Goal: Information Seeking & Learning: Check status

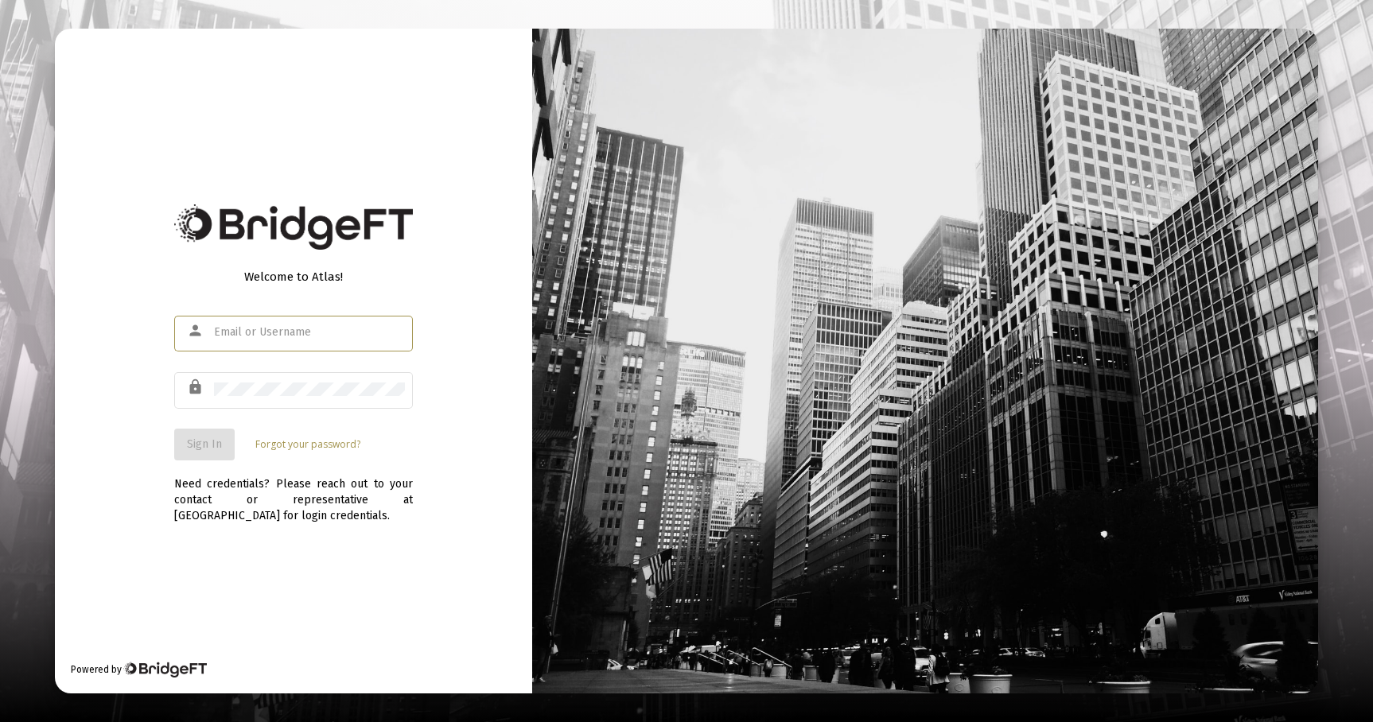
type input "[EMAIL_ADDRESS][DOMAIN_NAME]"
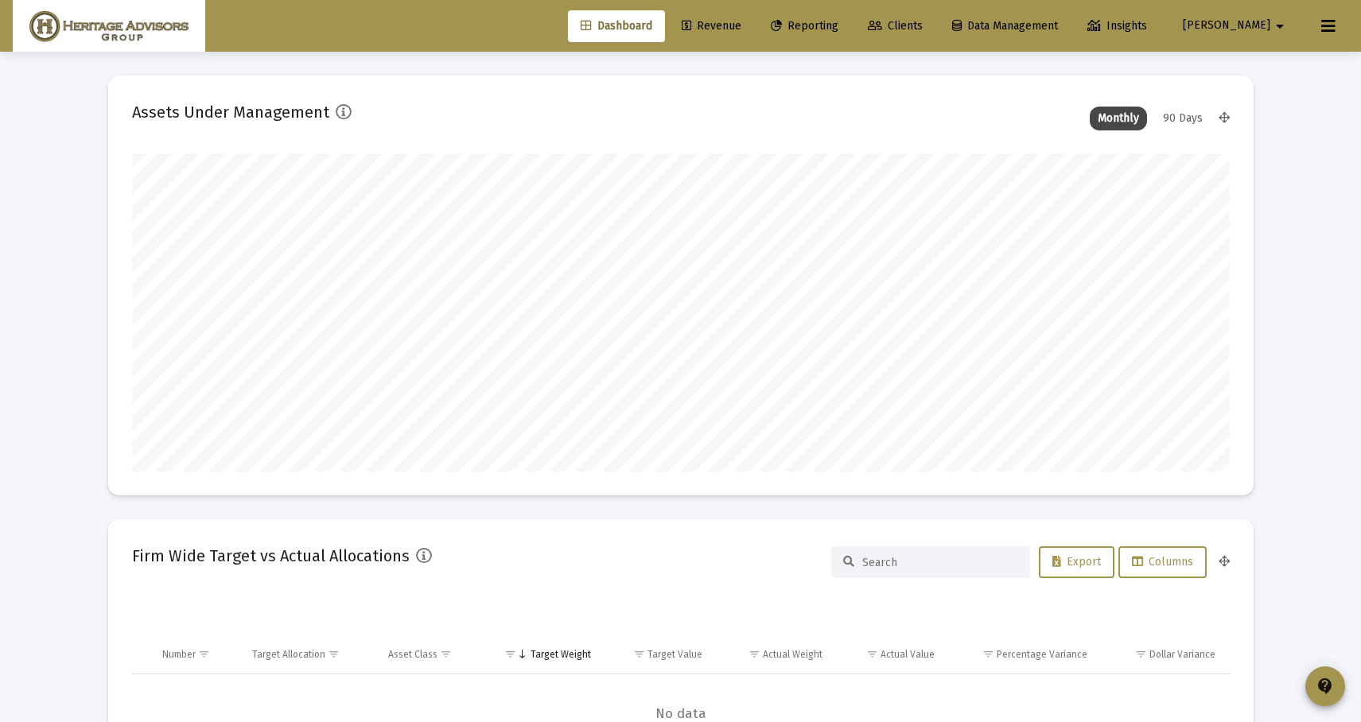
scroll to position [318, 591]
type input "[DATE]"
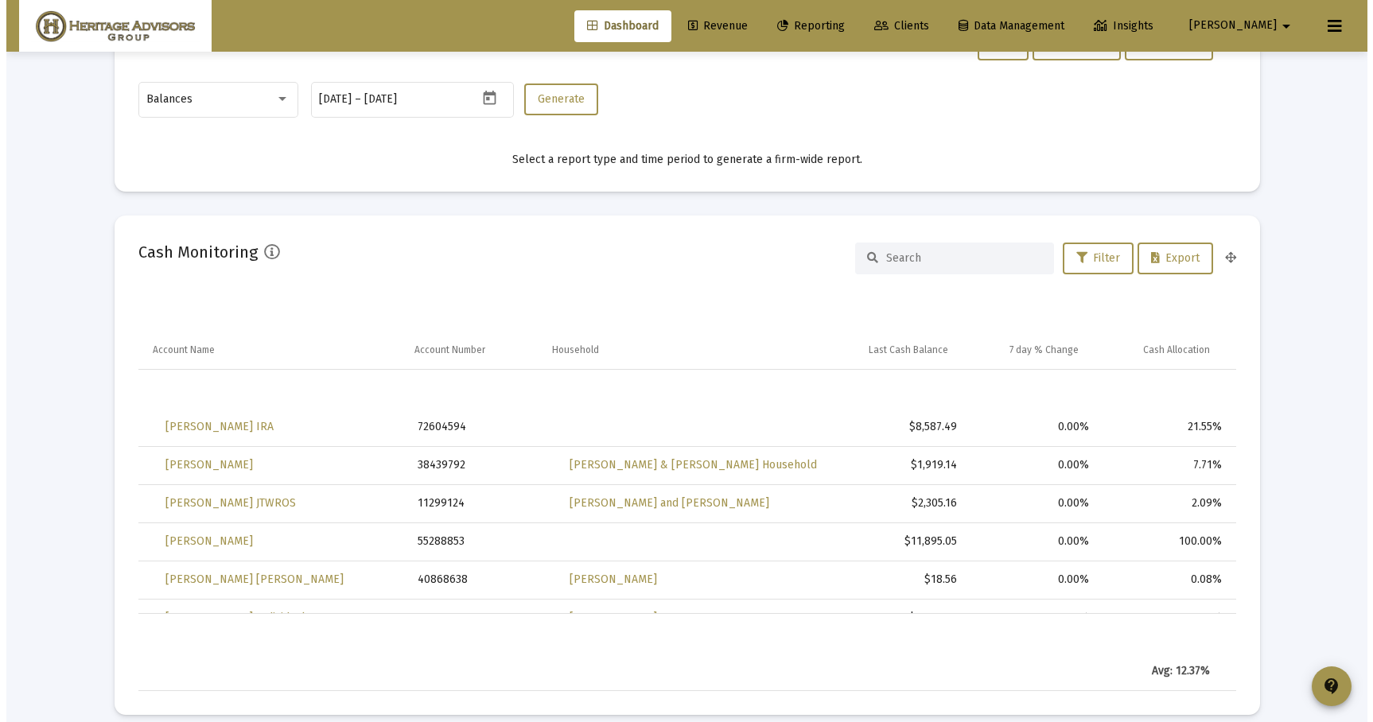
scroll to position [0, 0]
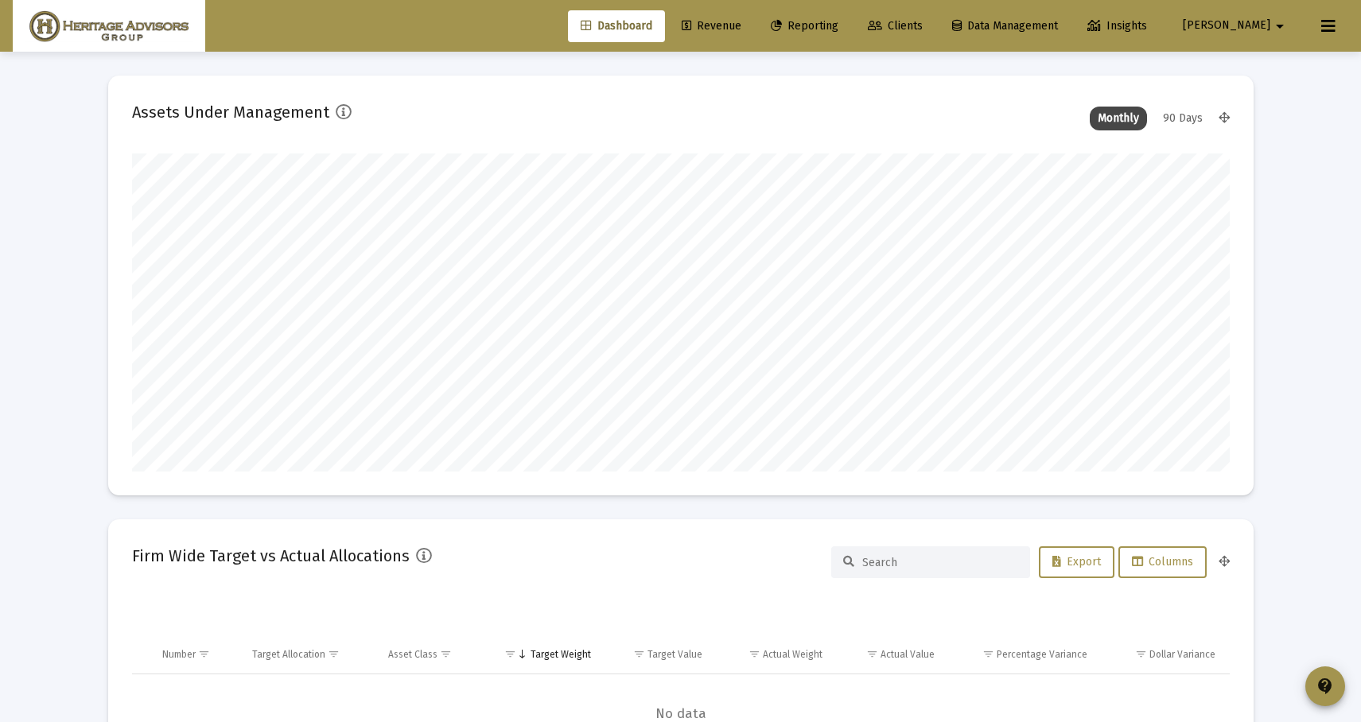
click at [854, 42] on div "Dashboard Revenue Reporting Clients Data Management Insights [PERSON_NAME]" at bounding box center [680, 26] width 1335 height 52
click at [851, 38] on link "Reporting" at bounding box center [804, 26] width 93 height 32
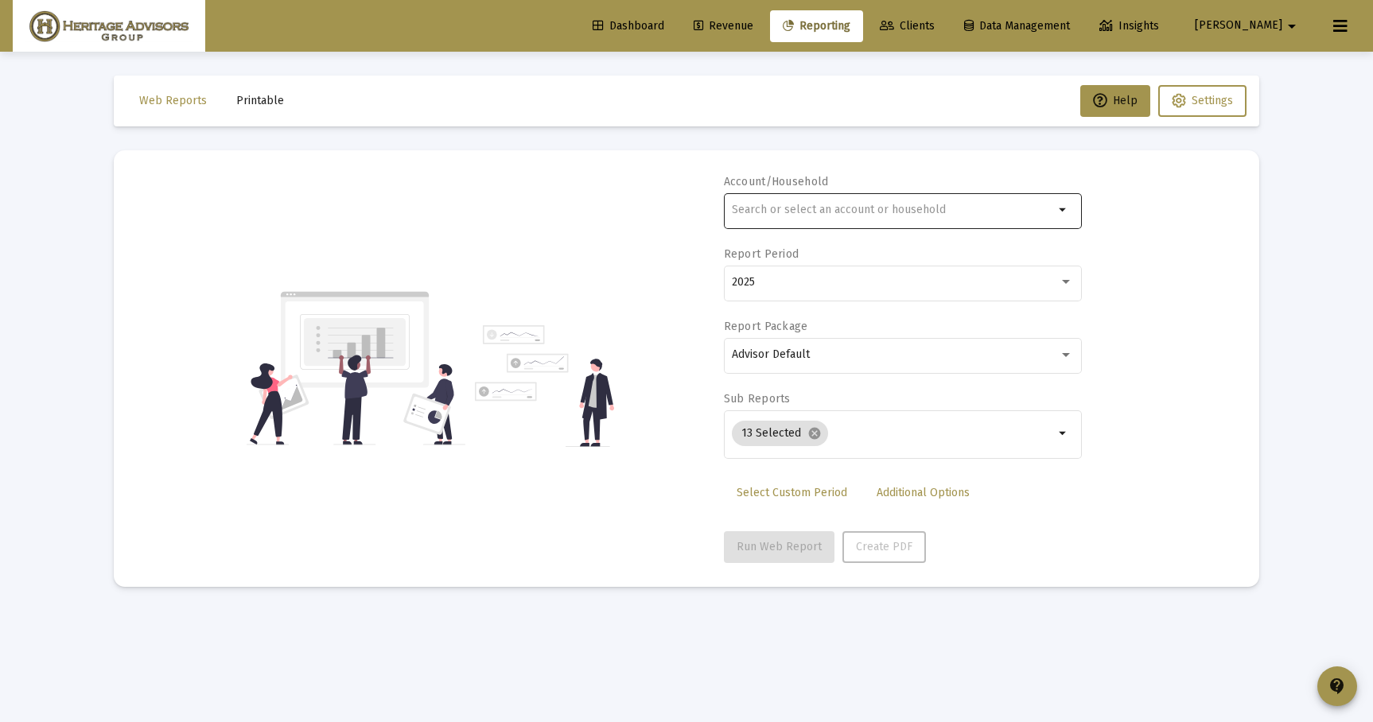
click at [794, 225] on div at bounding box center [893, 209] width 322 height 39
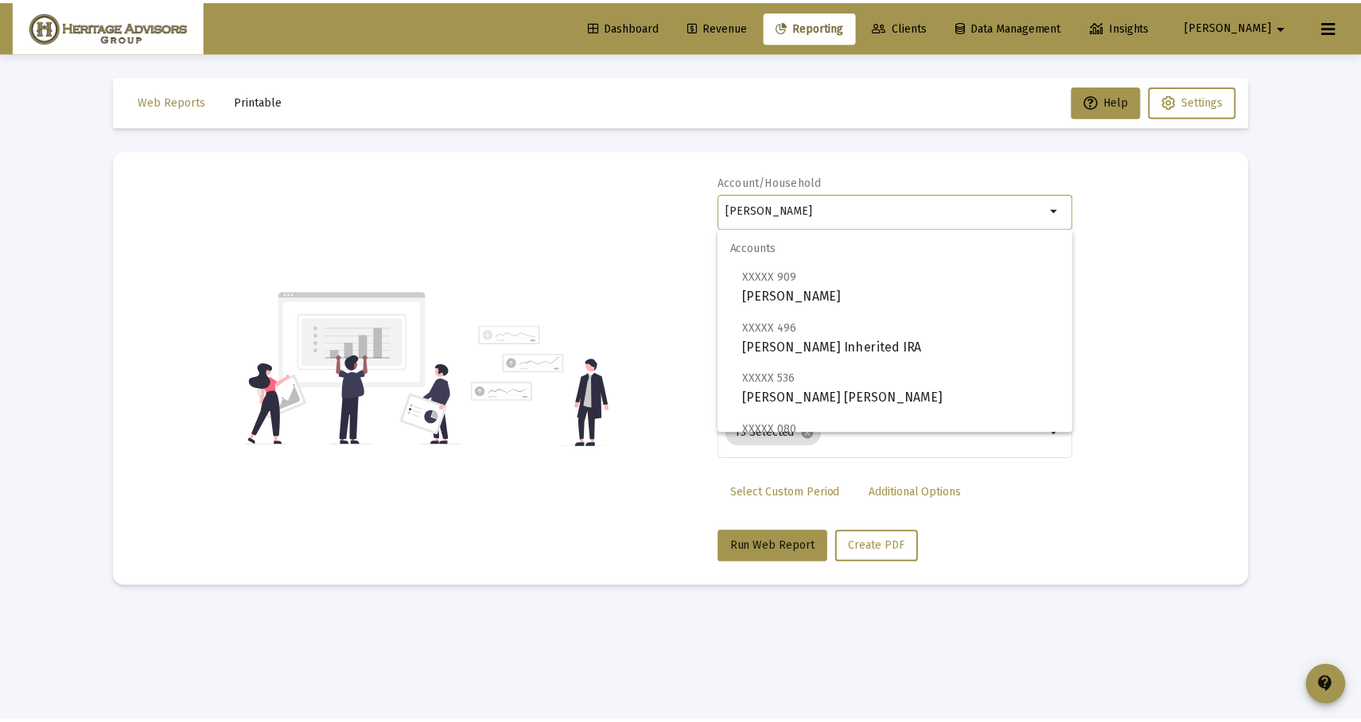
scroll to position [471, 0]
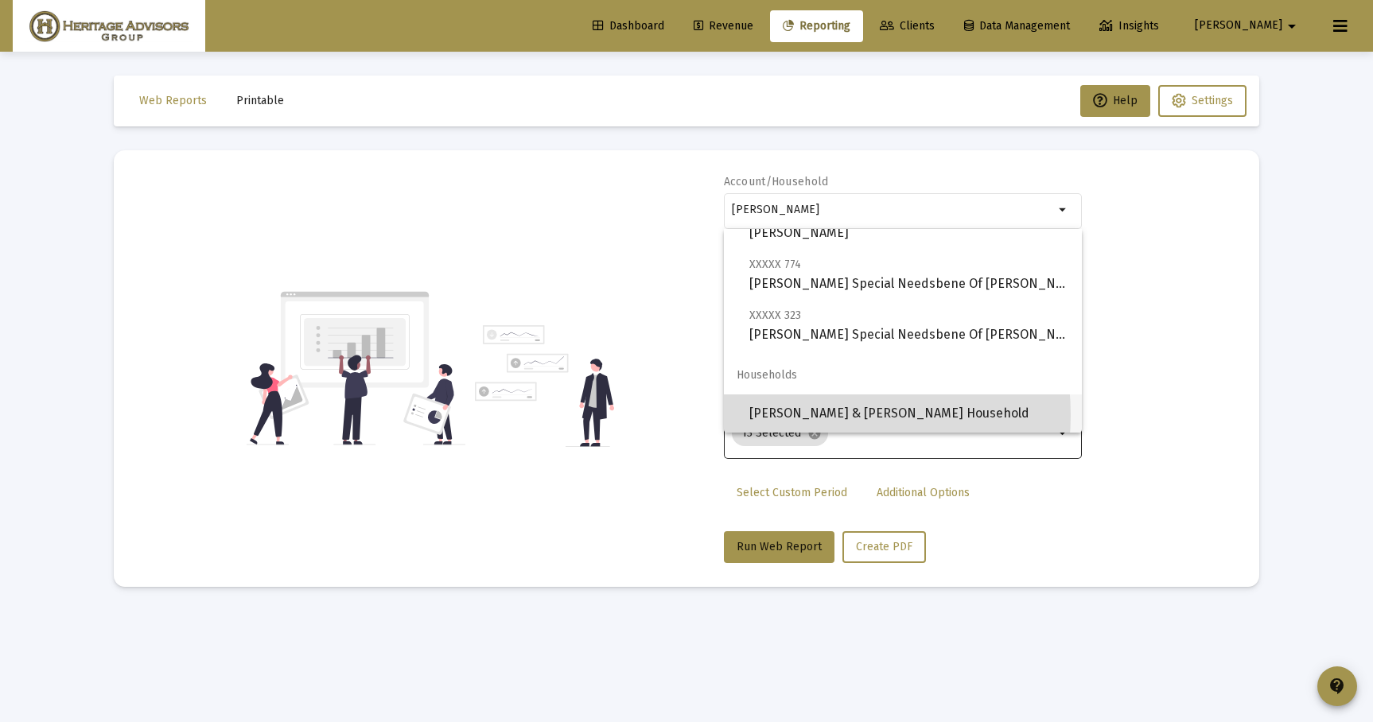
click at [808, 415] on span "[PERSON_NAME] & [PERSON_NAME] Household" at bounding box center [909, 414] width 320 height 38
type input "[PERSON_NAME] & [PERSON_NAME] Household"
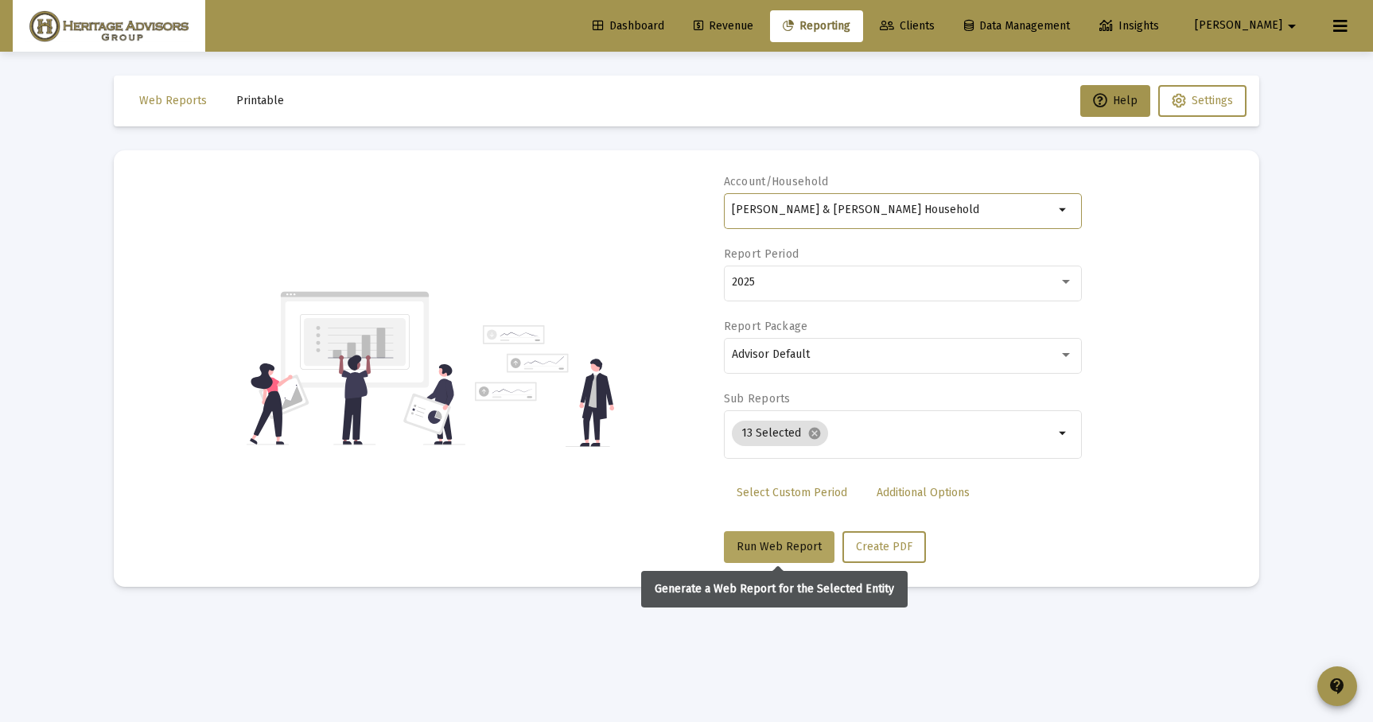
click at [779, 553] on span "Run Web Report" at bounding box center [779, 547] width 85 height 14
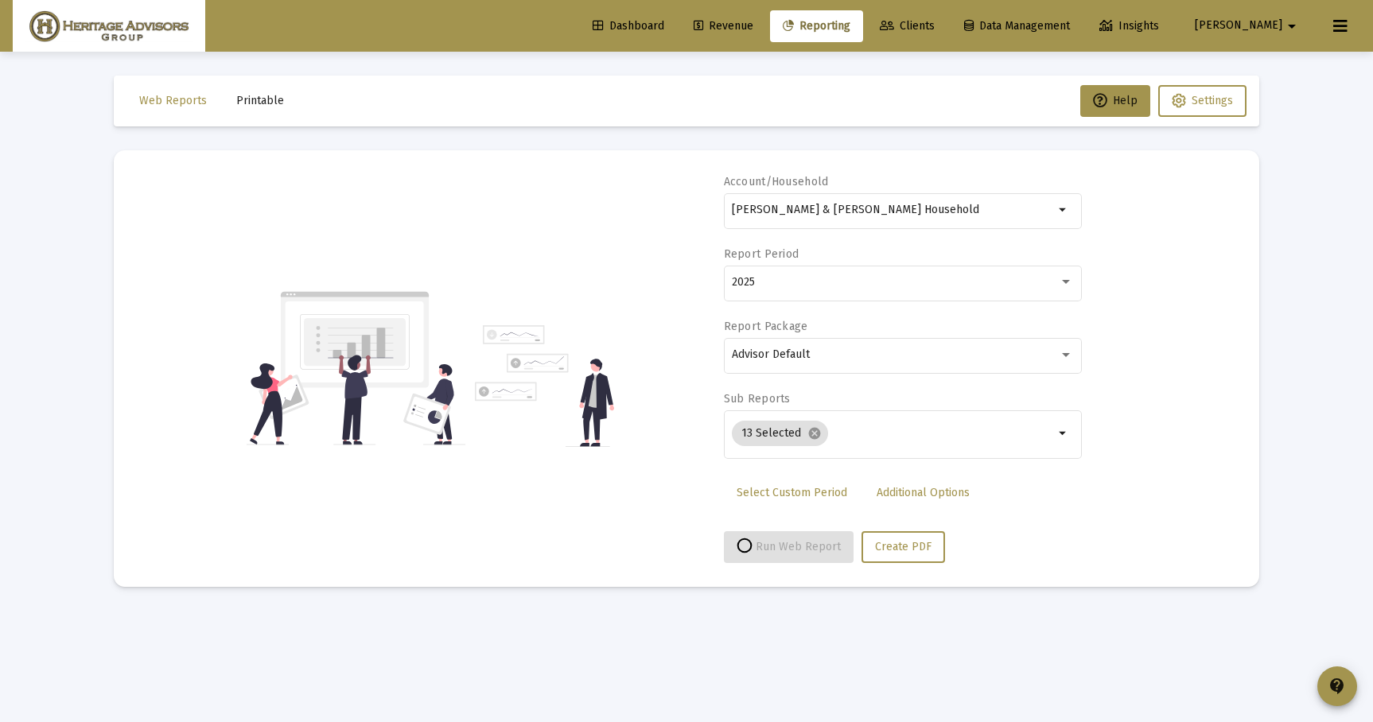
select select "View all"
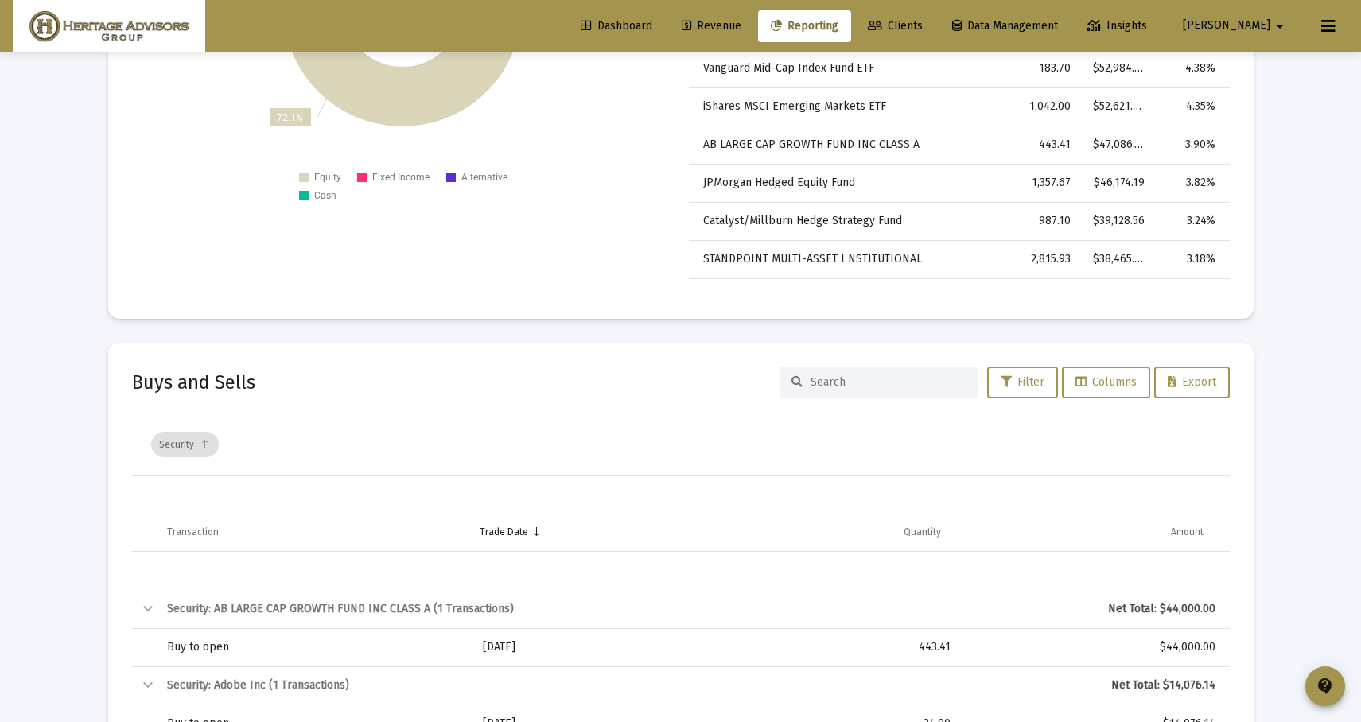
scroll to position [4371, 0]
